Goal: Find specific page/section: Find specific page/section

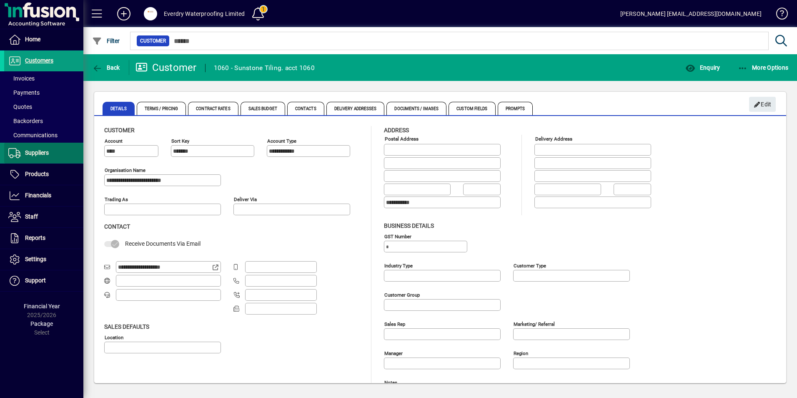
click at [33, 153] on span "Suppliers" at bounding box center [37, 152] width 24 height 7
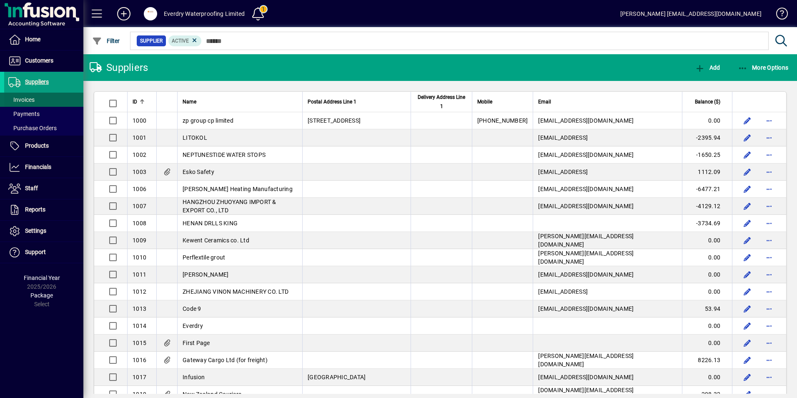
click at [31, 100] on span "Invoices" at bounding box center [21, 99] width 26 height 7
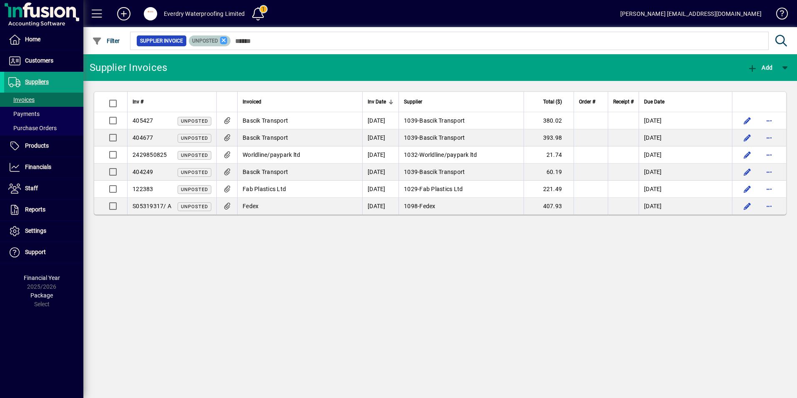
click at [222, 38] on icon at bounding box center [224, 41] width 8 height 8
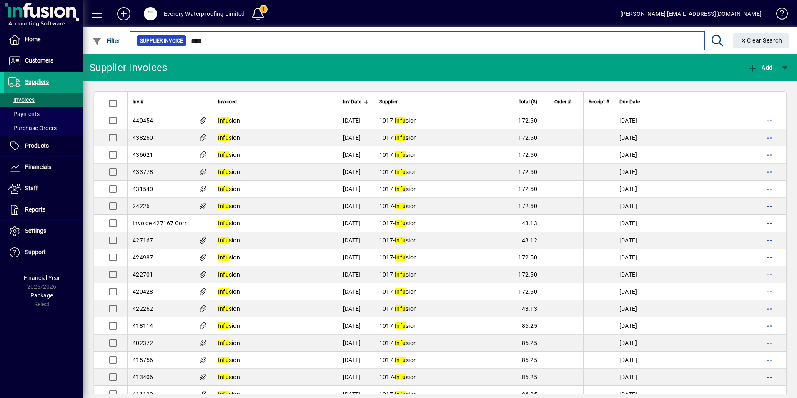
drag, startPoint x: 215, startPoint y: 39, endPoint x: 52, endPoint y: 26, distance: 163.9
click at [52, 25] on mat-drawer-container "Home Customers Invoices Payments Quotes Backorders Communications Suppliers Inv…" at bounding box center [398, 199] width 797 height 398
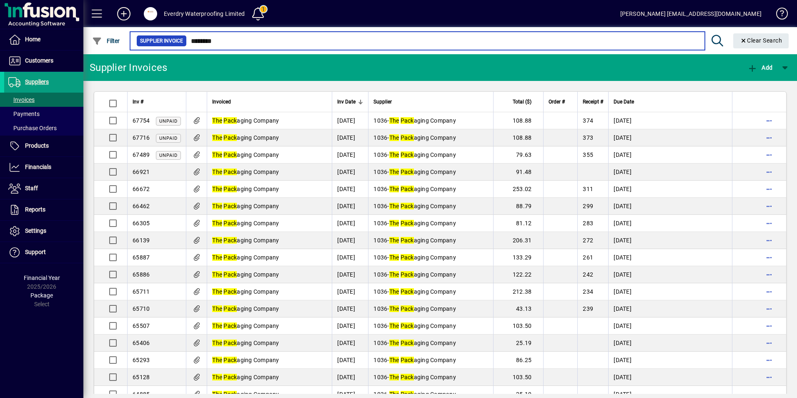
type input "********"
